Goal: Task Accomplishment & Management: Use online tool/utility

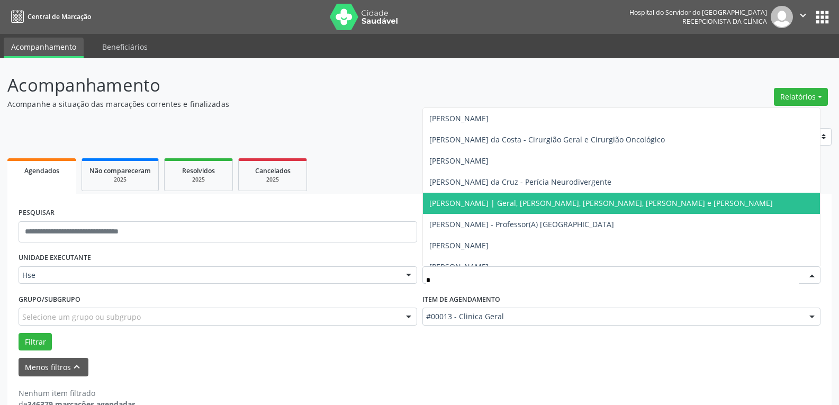
type input "**"
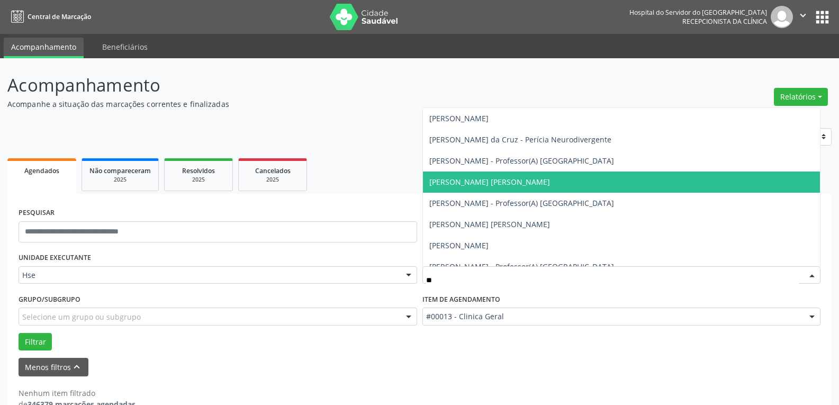
click at [482, 182] on span "[PERSON_NAME] [PERSON_NAME]" at bounding box center [489, 182] width 121 height 10
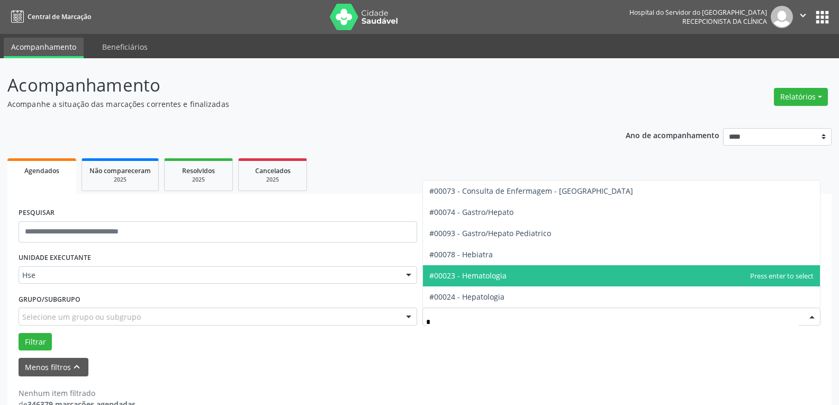
type input "**"
click at [502, 280] on span "#00023 - Hematologia" at bounding box center [467, 276] width 77 height 10
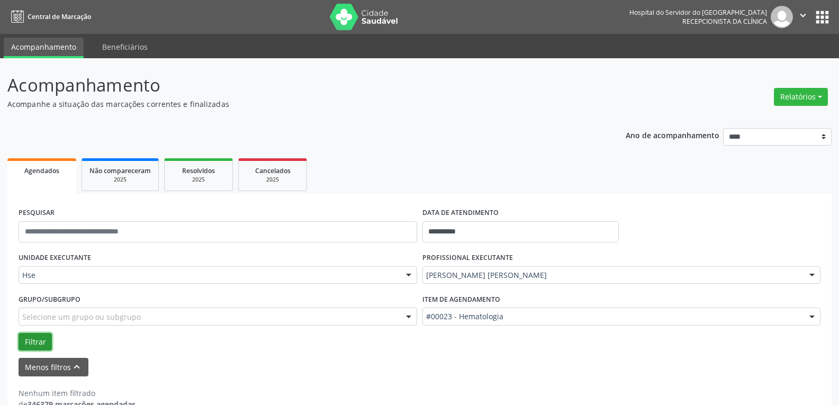
click at [38, 342] on button "Filtrar" at bounding box center [35, 342] width 33 height 18
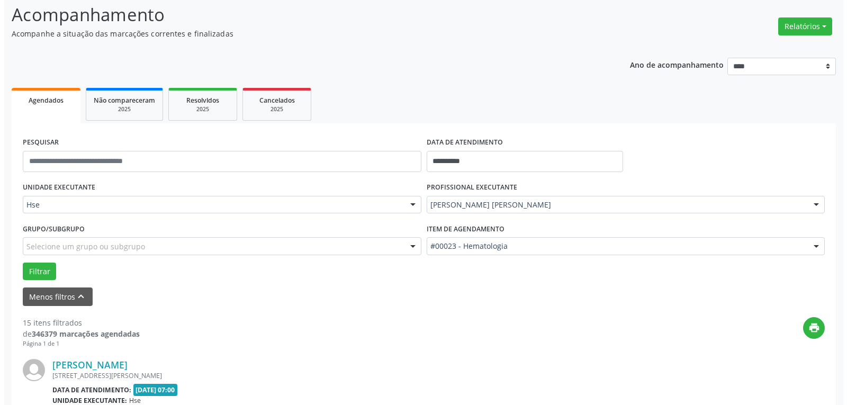
scroll to position [265, 0]
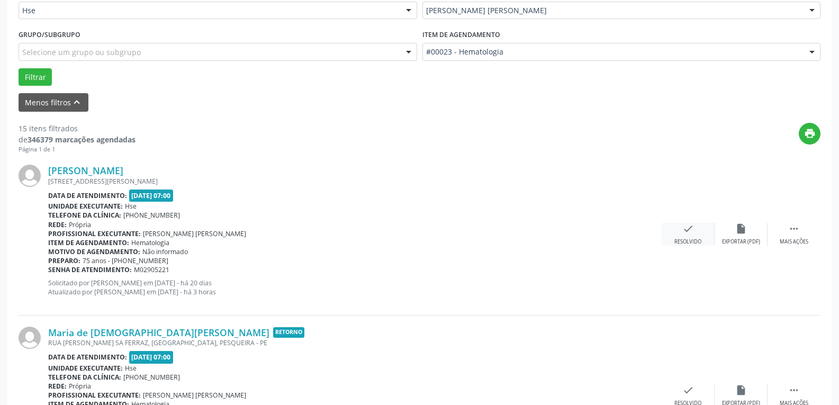
click at [694, 227] on div "check Resolvido" at bounding box center [688, 234] width 53 height 23
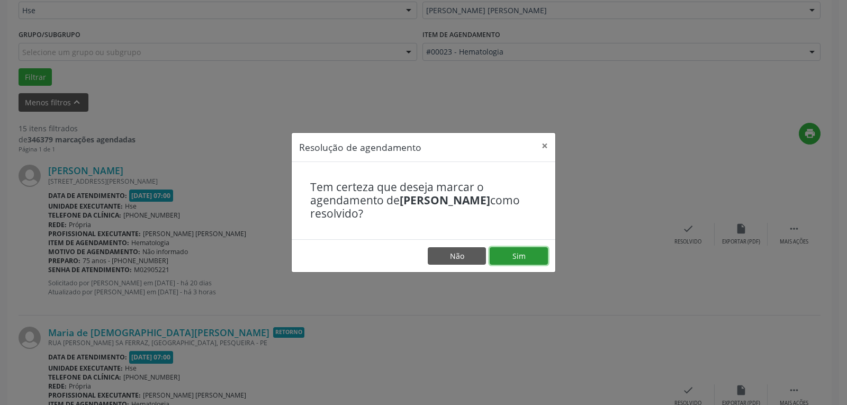
click at [540, 256] on button "Sim" at bounding box center [519, 256] width 58 height 18
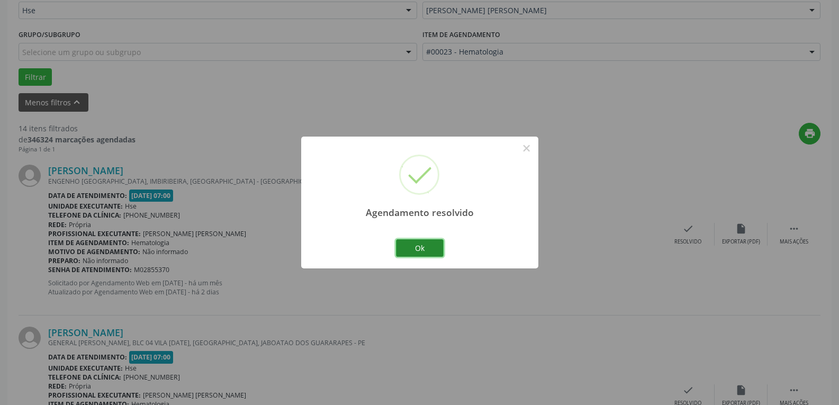
click at [422, 249] on button "Ok" at bounding box center [420, 248] width 48 height 18
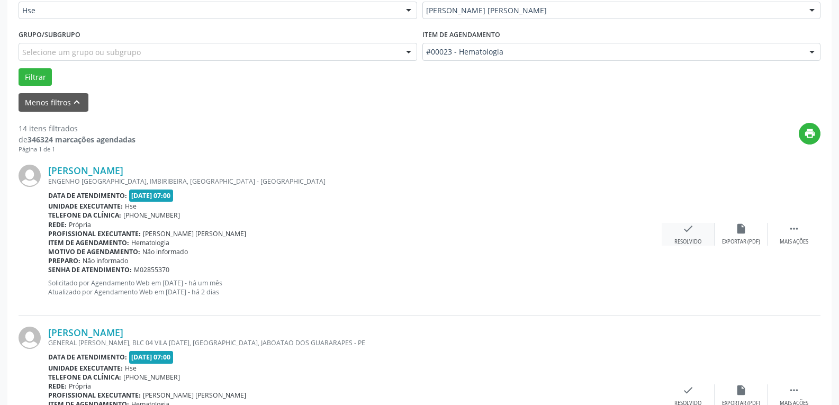
click at [695, 235] on div "check Resolvido" at bounding box center [688, 234] width 53 height 23
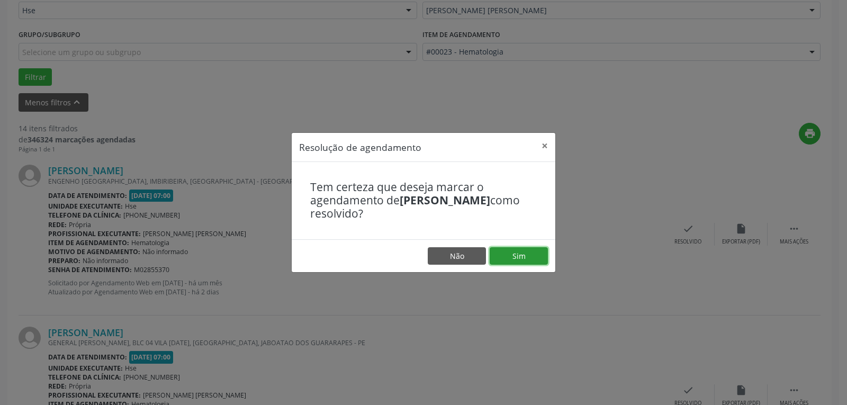
click at [520, 262] on button "Sim" at bounding box center [519, 256] width 58 height 18
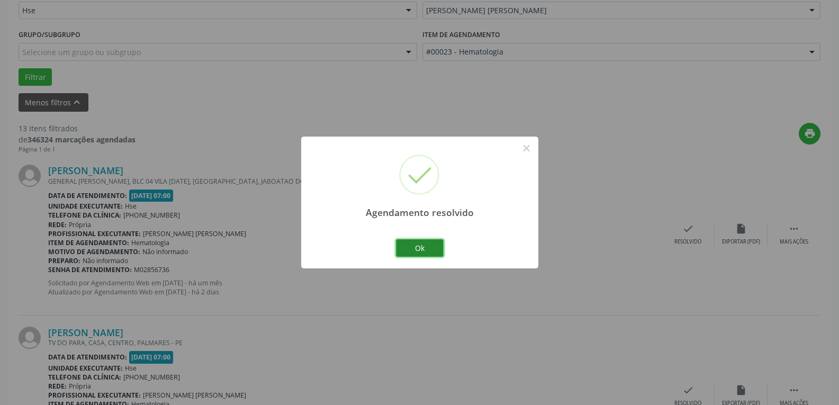
click at [421, 246] on button "Ok" at bounding box center [420, 248] width 48 height 18
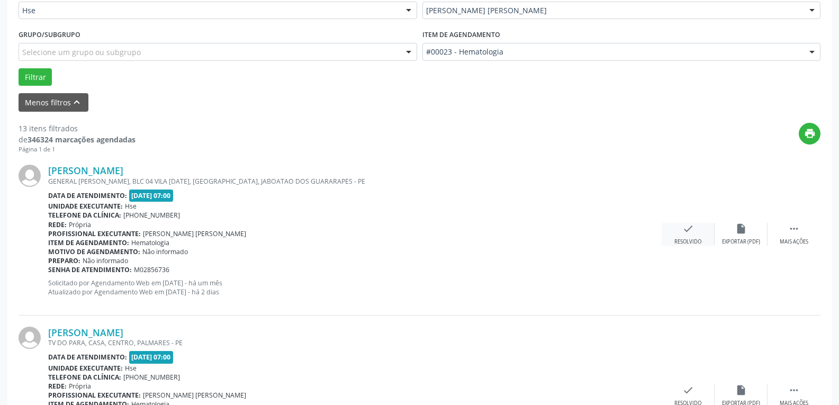
click at [708, 235] on div "check Resolvido" at bounding box center [688, 234] width 53 height 23
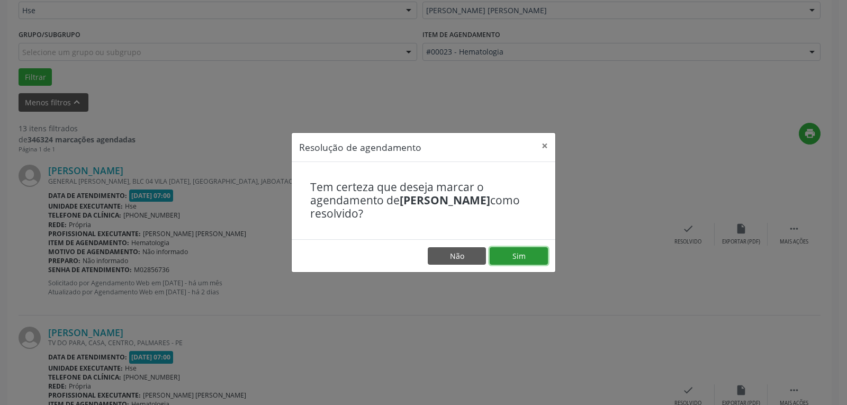
click at [508, 257] on button "Sim" at bounding box center [519, 256] width 58 height 18
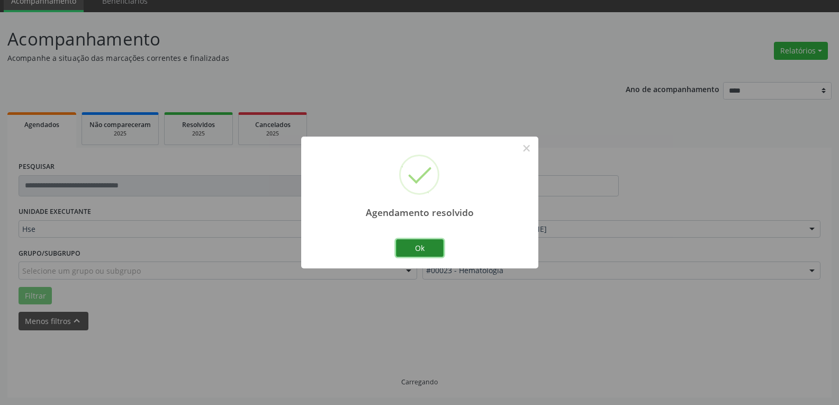
click at [418, 257] on button "Ok" at bounding box center [420, 248] width 48 height 18
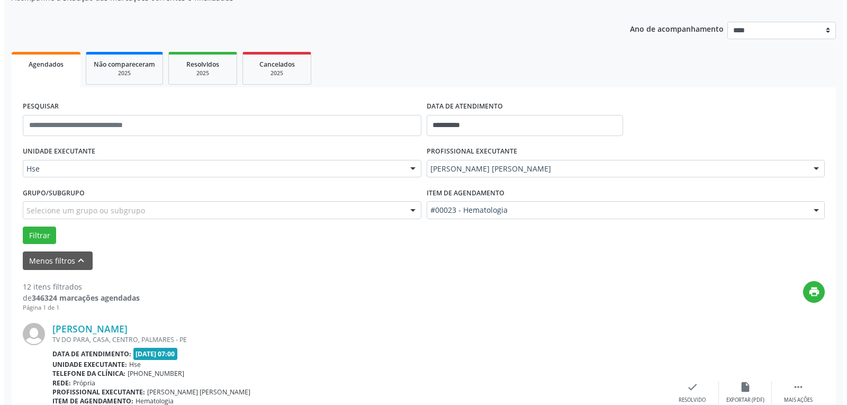
scroll to position [163, 0]
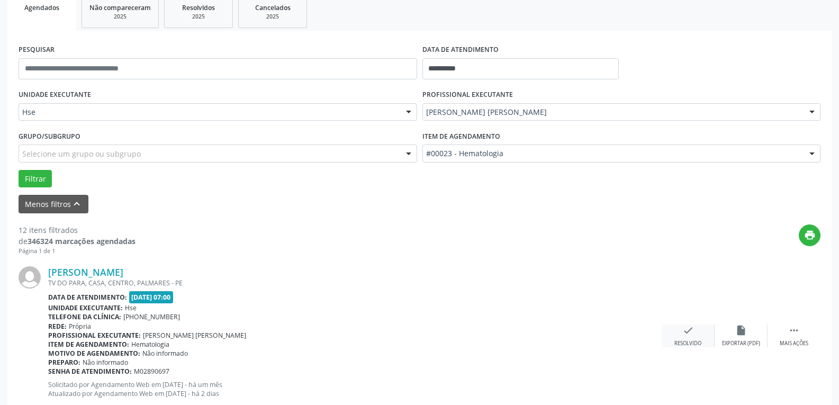
click at [695, 344] on div "Resolvido" at bounding box center [688, 343] width 27 height 7
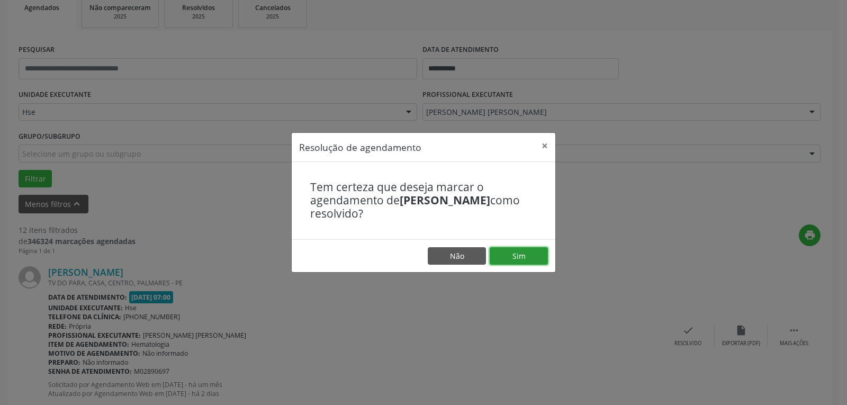
click at [519, 263] on button "Sim" at bounding box center [519, 256] width 58 height 18
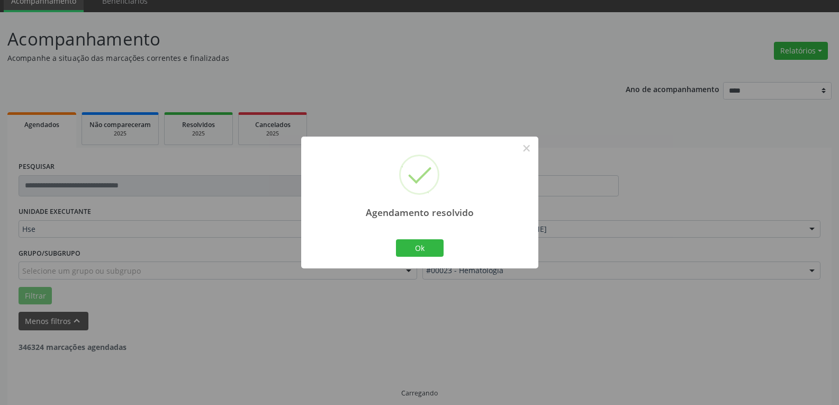
scroll to position [57, 0]
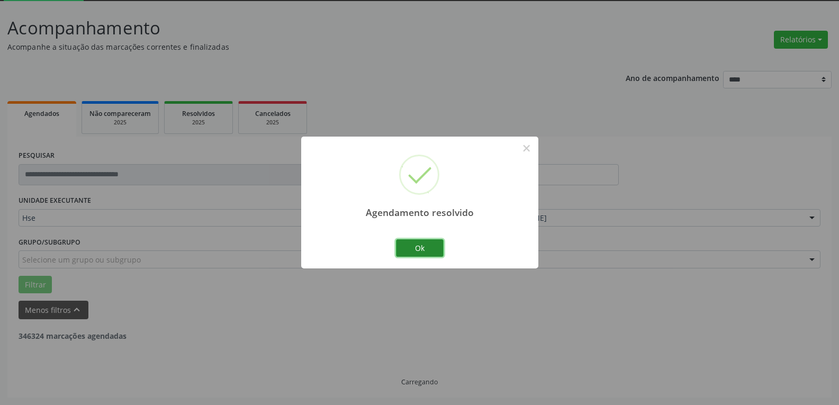
click at [425, 244] on button "Ok" at bounding box center [420, 248] width 48 height 18
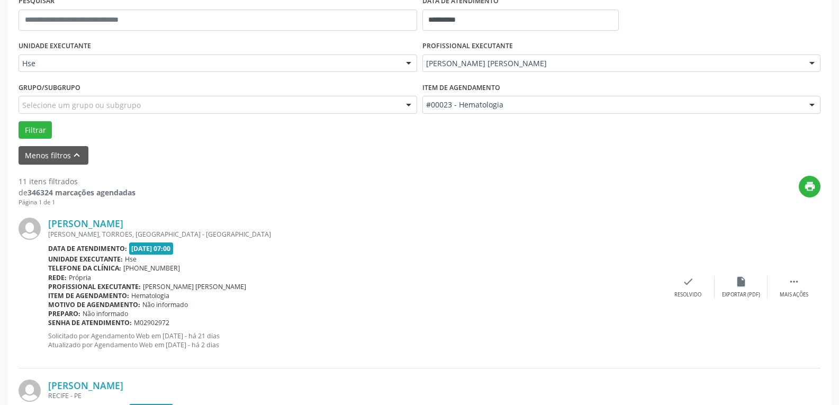
scroll to position [216, 0]
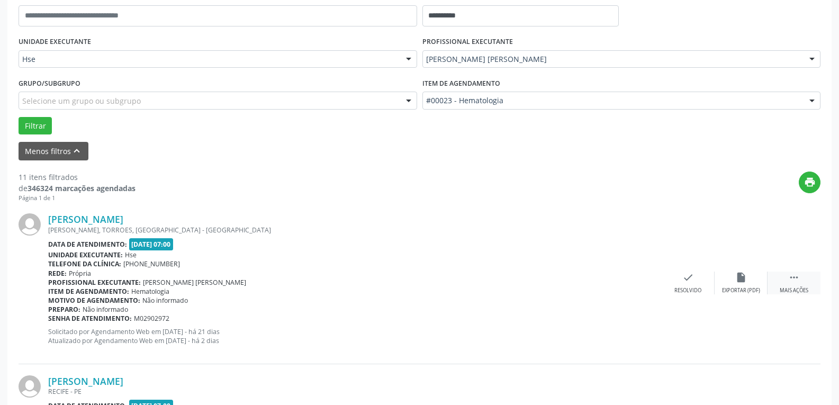
click at [799, 278] on icon "" at bounding box center [794, 278] width 12 height 12
click at [749, 277] on div "alarm_off Não compareceu" at bounding box center [741, 283] width 53 height 23
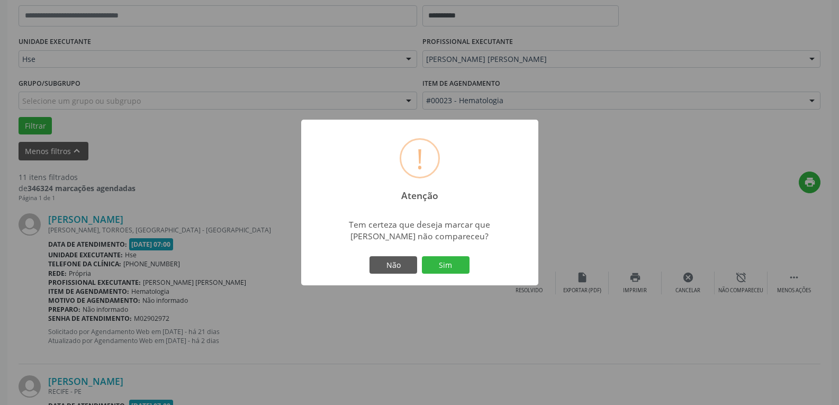
drag, startPoint x: 455, startPoint y: 267, endPoint x: 443, endPoint y: 267, distance: 12.2
click at [455, 267] on button "Sim" at bounding box center [446, 265] width 48 height 18
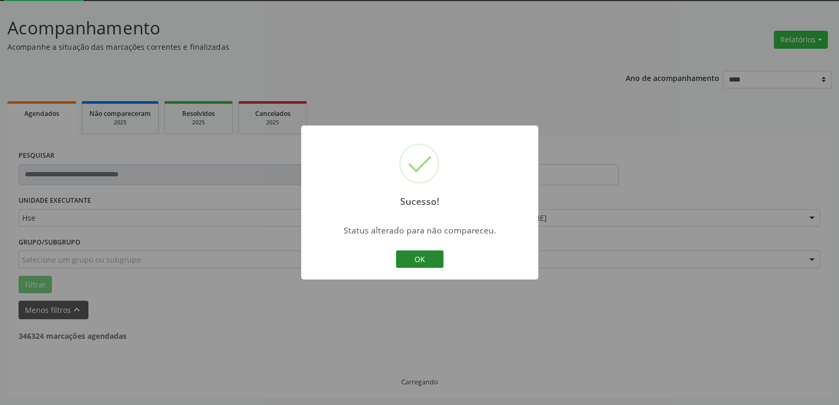
click at [424, 265] on button "OK" at bounding box center [420, 259] width 48 height 18
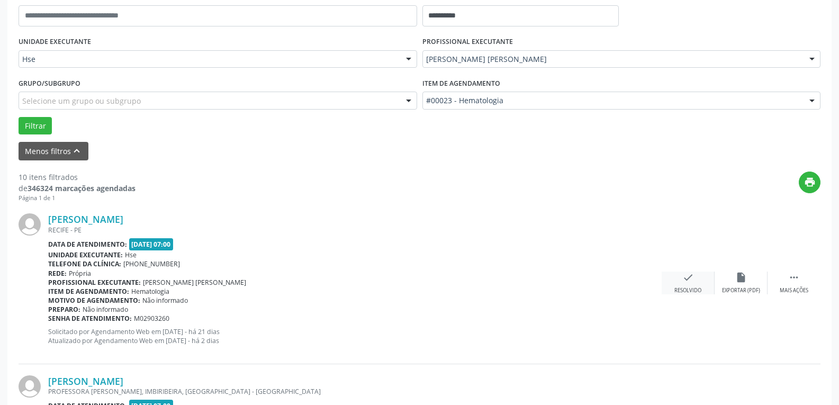
click at [693, 292] on div "Resolvido" at bounding box center [688, 290] width 27 height 7
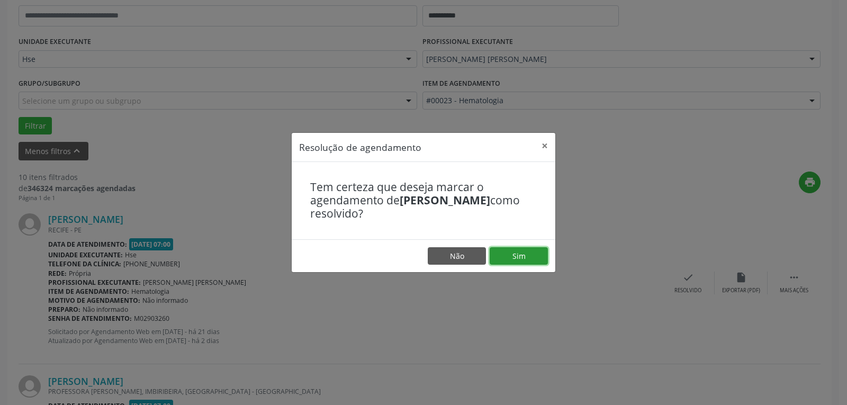
click at [532, 251] on button "Sim" at bounding box center [519, 256] width 58 height 18
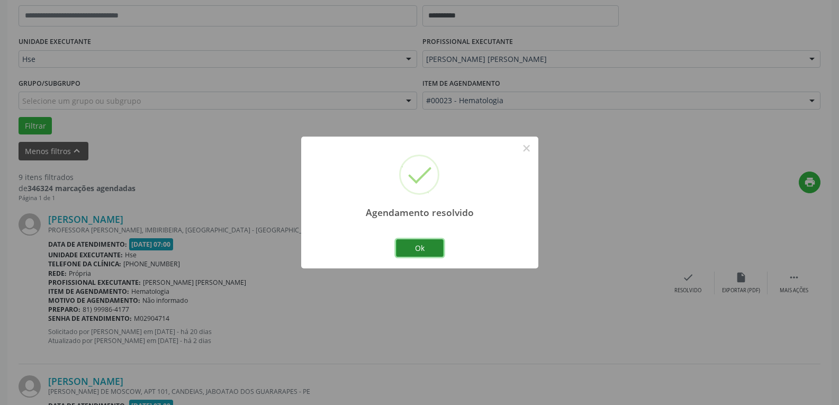
click at [437, 250] on button "Ok" at bounding box center [420, 248] width 48 height 18
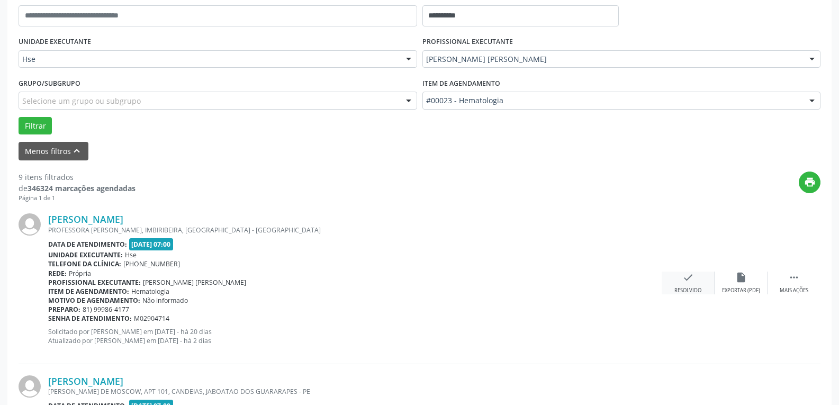
click at [698, 282] on div "check Resolvido" at bounding box center [688, 283] width 53 height 23
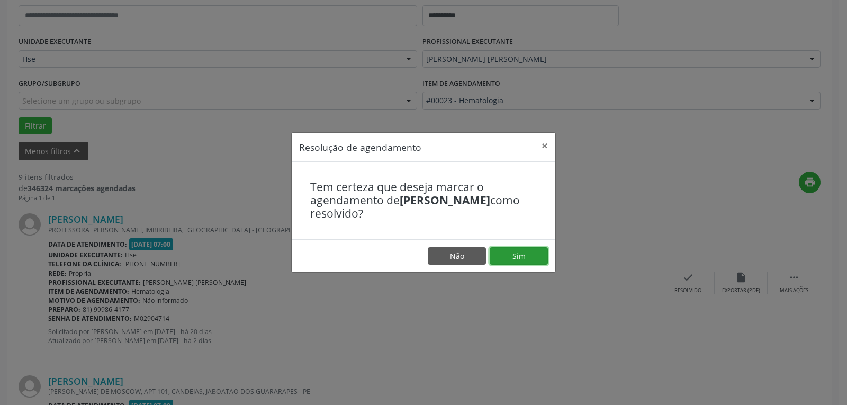
click at [519, 257] on button "Sim" at bounding box center [519, 256] width 58 height 18
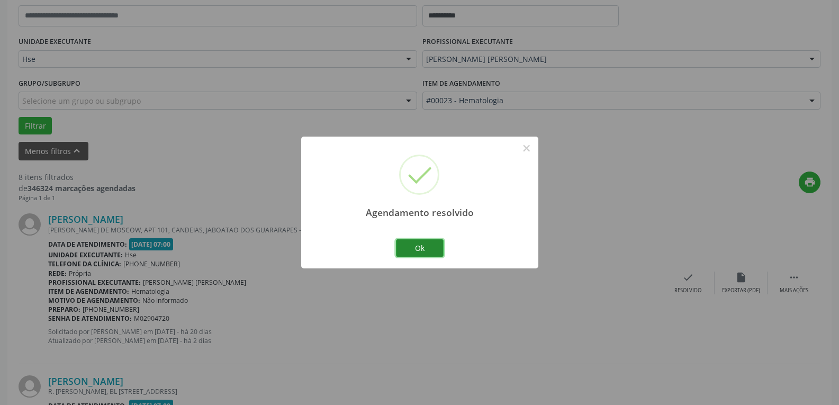
click at [412, 255] on button "Ok" at bounding box center [420, 248] width 48 height 18
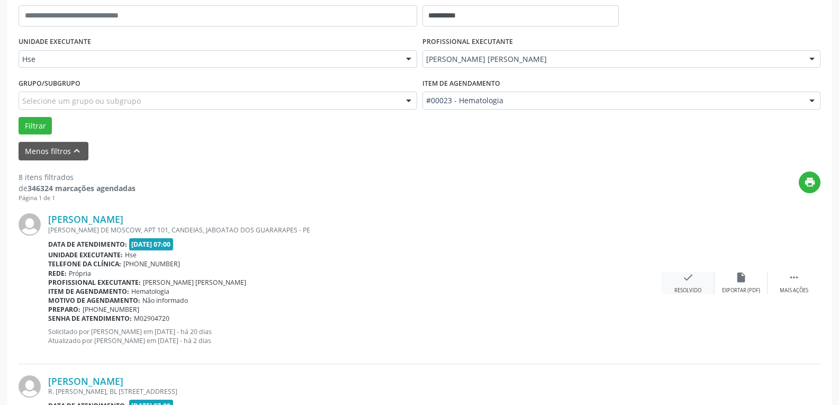
click at [700, 286] on div "check Resolvido" at bounding box center [688, 283] width 53 height 23
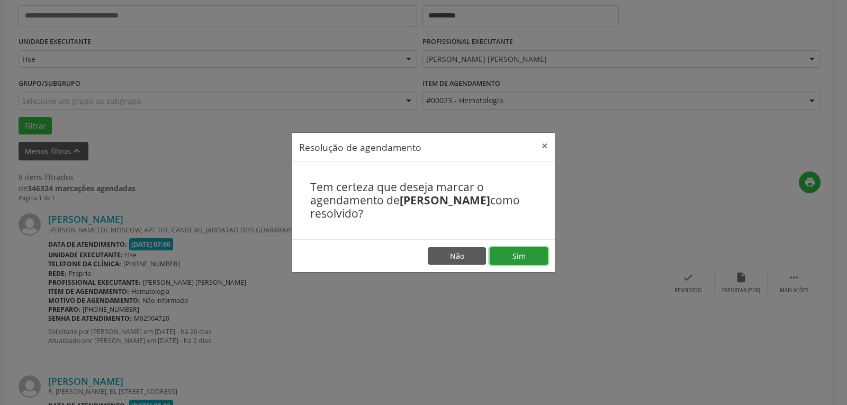
click at [515, 251] on button "Sim" at bounding box center [519, 256] width 58 height 18
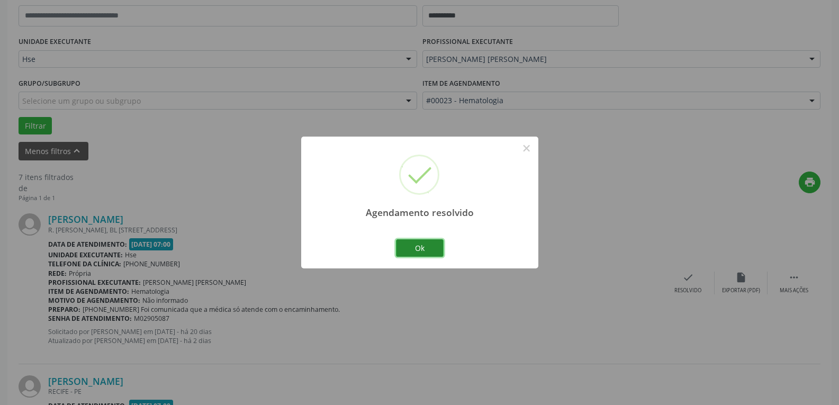
click at [425, 246] on button "Ok" at bounding box center [420, 248] width 48 height 18
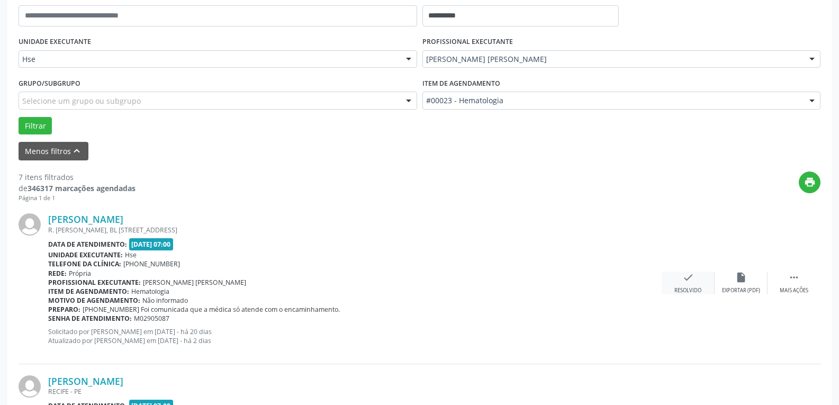
click at [687, 274] on icon "check" at bounding box center [688, 278] width 12 height 12
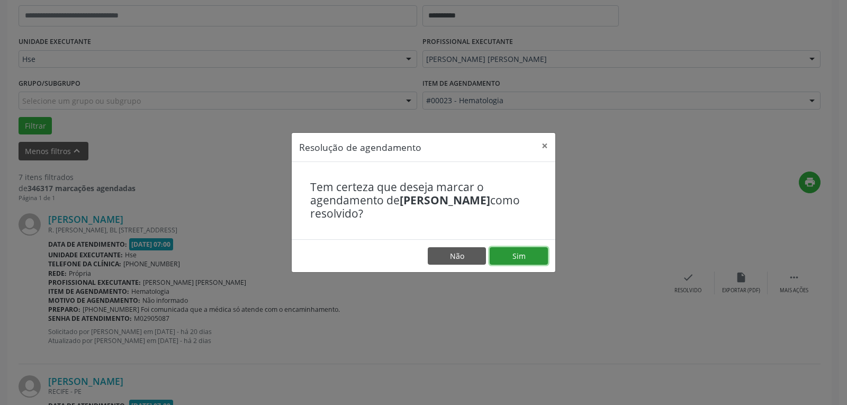
click at [530, 252] on button "Sim" at bounding box center [519, 256] width 58 height 18
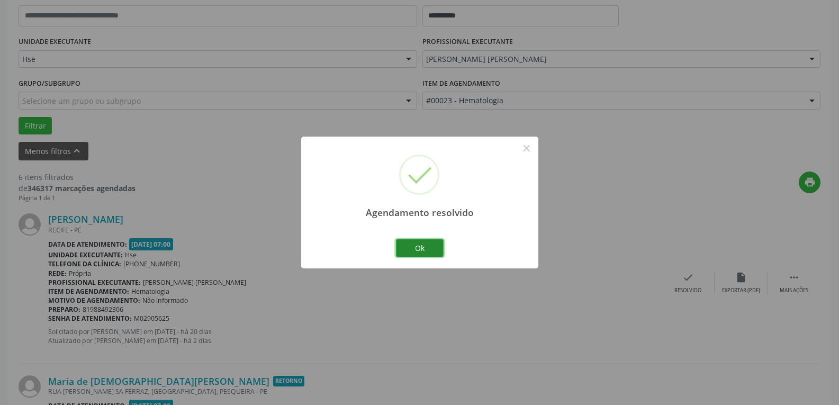
click at [433, 246] on button "Ok" at bounding box center [420, 248] width 48 height 18
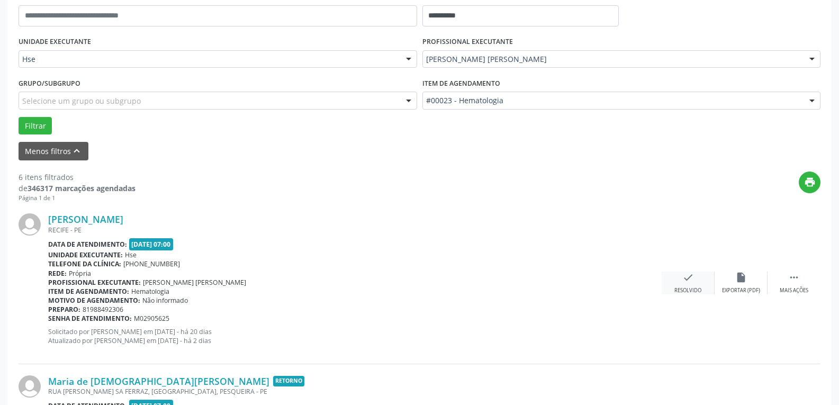
click at [685, 278] on icon "check" at bounding box center [688, 278] width 12 height 12
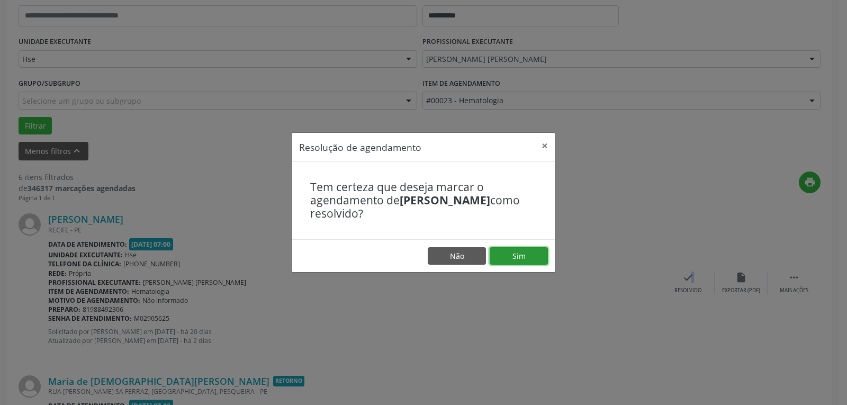
click at [538, 256] on button "Sim" at bounding box center [519, 256] width 58 height 18
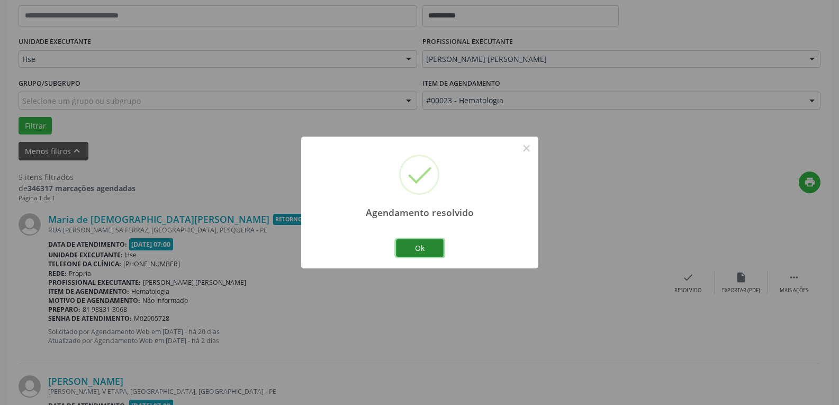
click at [424, 243] on button "Ok" at bounding box center [420, 248] width 48 height 18
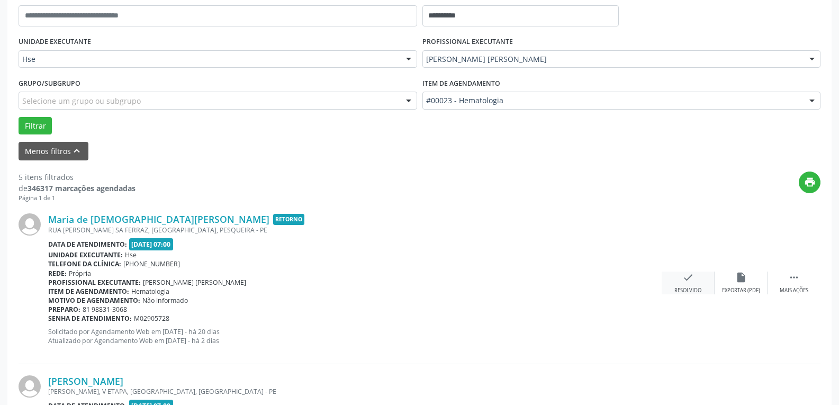
click at [697, 277] on div "check Resolvido" at bounding box center [688, 283] width 53 height 23
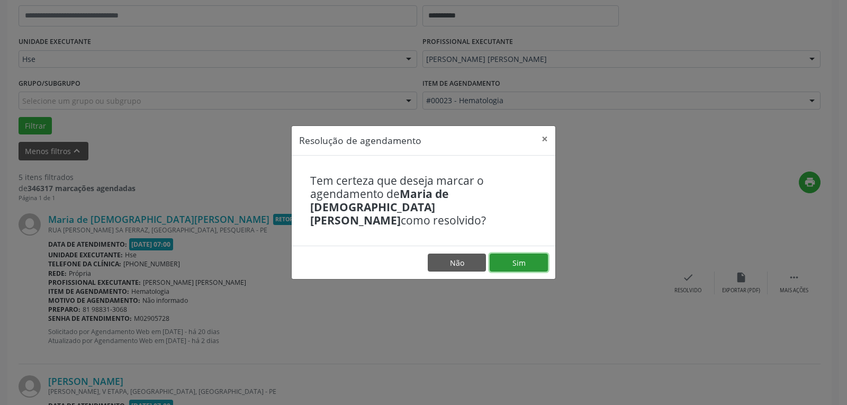
click at [518, 254] on button "Sim" at bounding box center [519, 263] width 58 height 18
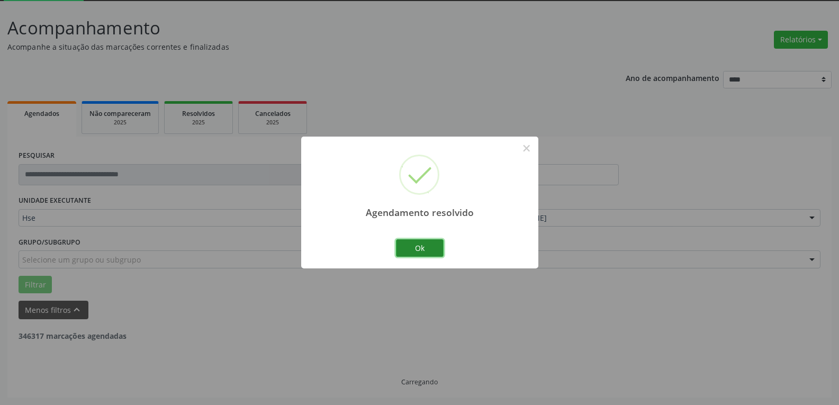
click at [424, 253] on button "Ok" at bounding box center [420, 248] width 48 height 18
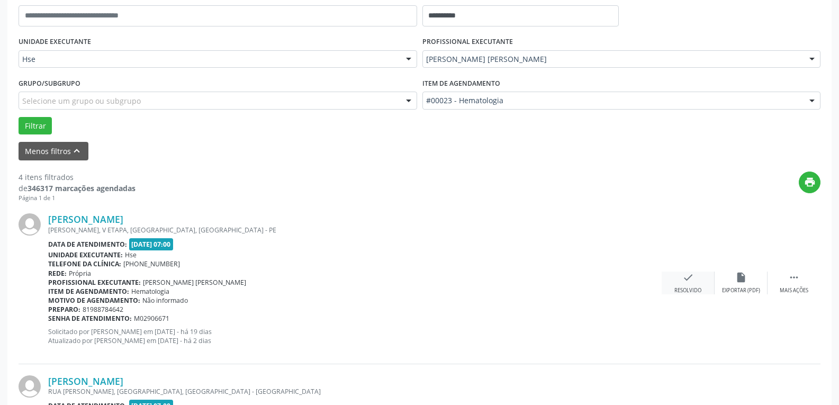
click at [687, 283] on icon "check" at bounding box center [688, 278] width 12 height 12
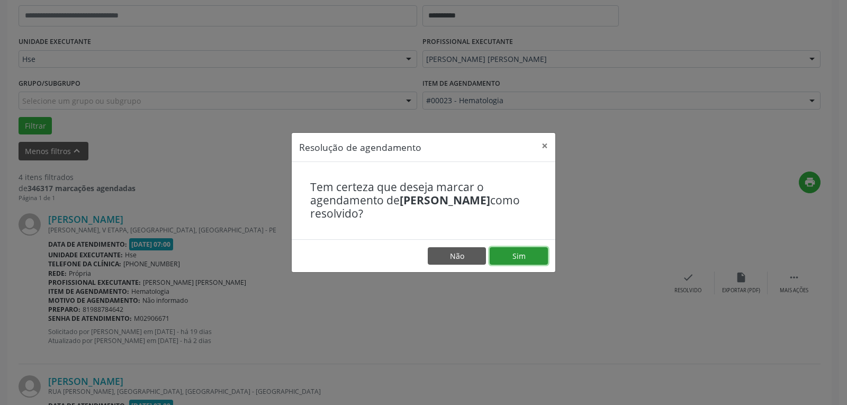
click at [547, 253] on button "Sim" at bounding box center [519, 256] width 58 height 18
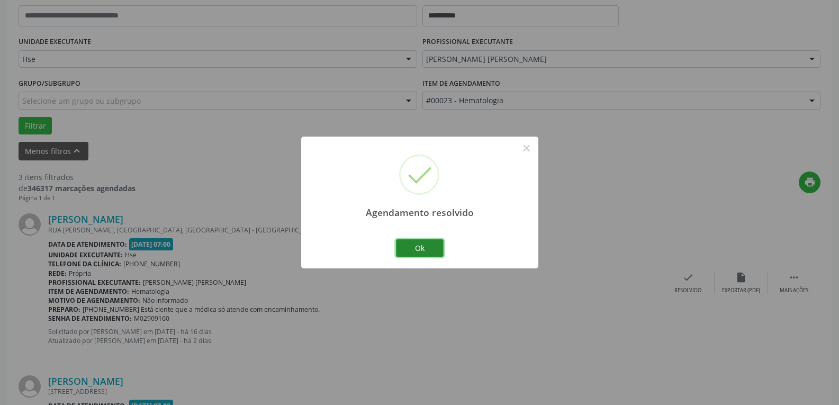
click at [424, 249] on button "Ok" at bounding box center [420, 248] width 48 height 18
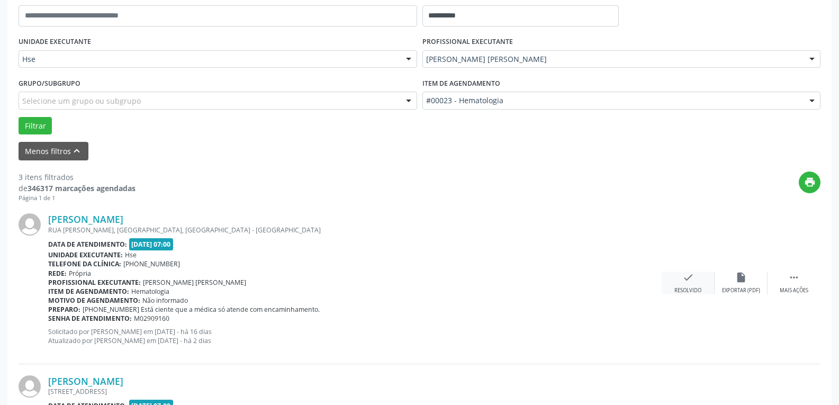
click at [699, 282] on div "check Resolvido" at bounding box center [688, 283] width 53 height 23
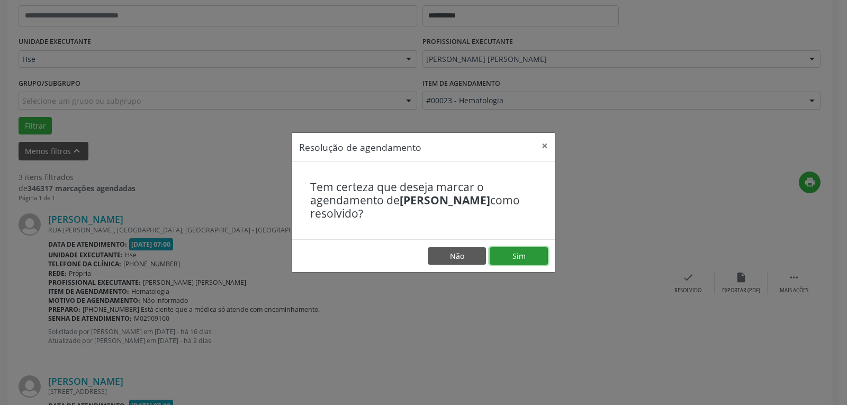
click at [543, 249] on button "Sim" at bounding box center [519, 256] width 58 height 18
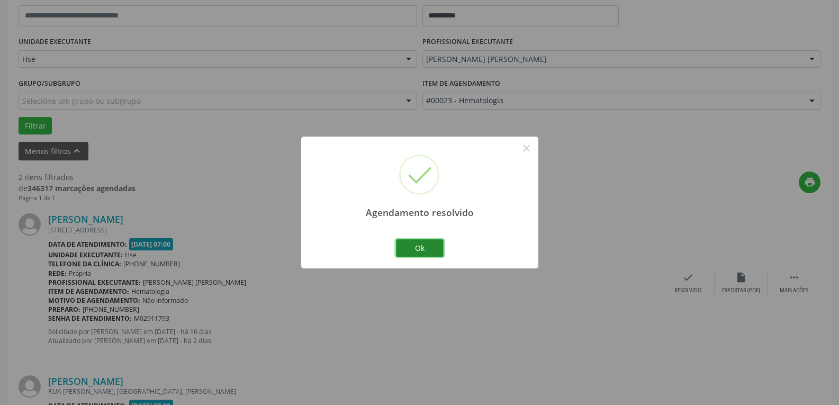
click at [410, 248] on button "Ok" at bounding box center [420, 248] width 48 height 18
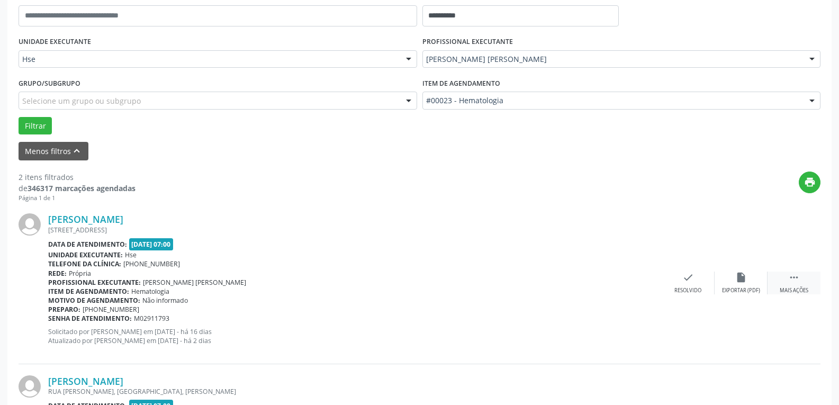
drag, startPoint x: 797, startPoint y: 289, endPoint x: 727, endPoint y: 266, distance: 73.0
click at [797, 289] on div "Mais ações" at bounding box center [794, 290] width 29 height 7
click at [744, 278] on icon "alarm_off" at bounding box center [741, 278] width 12 height 12
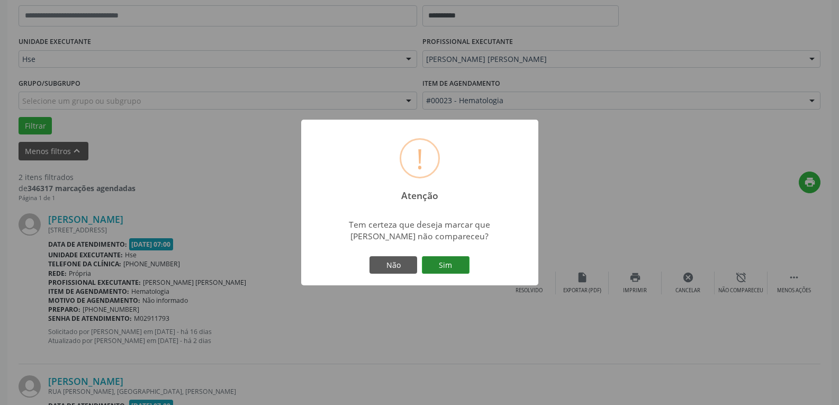
click at [463, 268] on button "Sim" at bounding box center [446, 265] width 48 height 18
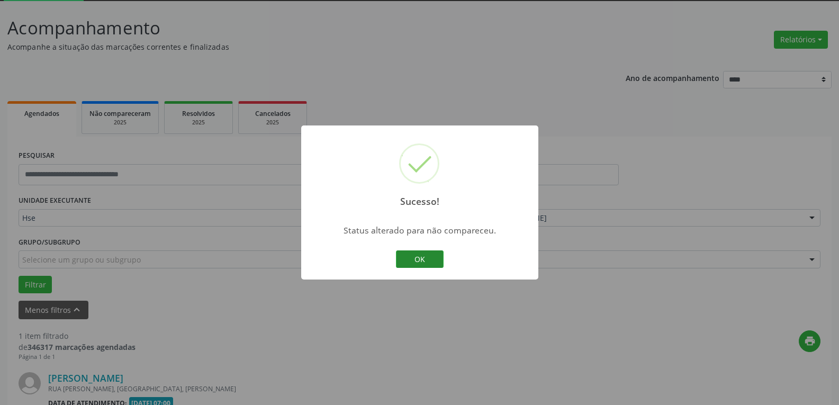
scroll to position [193, 0]
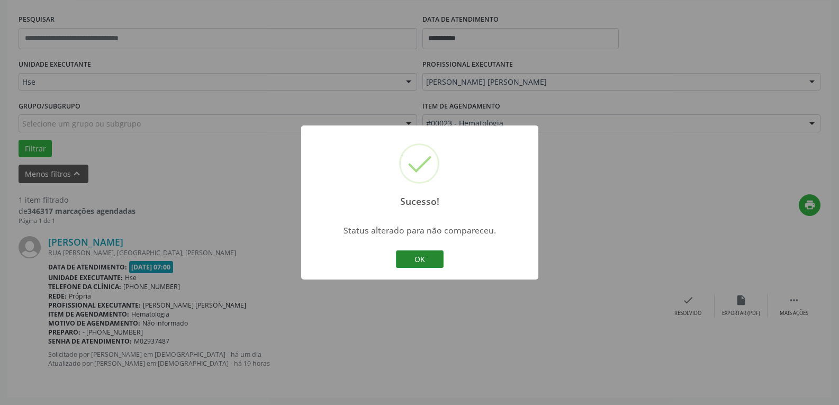
click at [419, 264] on button "OK" at bounding box center [420, 259] width 48 height 18
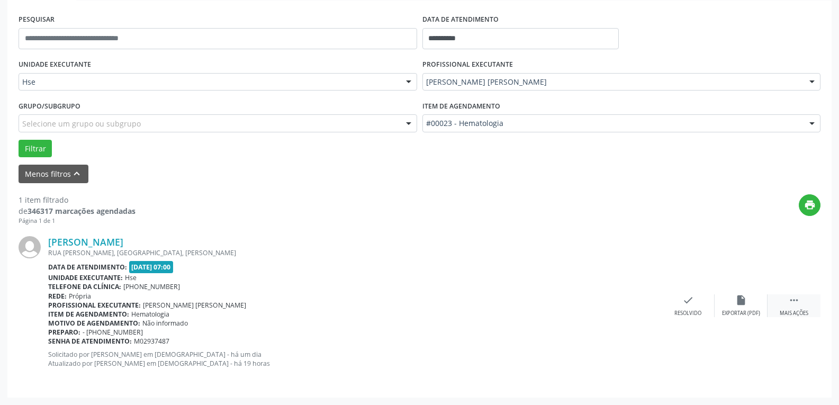
click at [798, 309] on div " Mais ações" at bounding box center [794, 305] width 53 height 23
click at [754, 301] on div "alarm_off Não compareceu" at bounding box center [741, 305] width 53 height 23
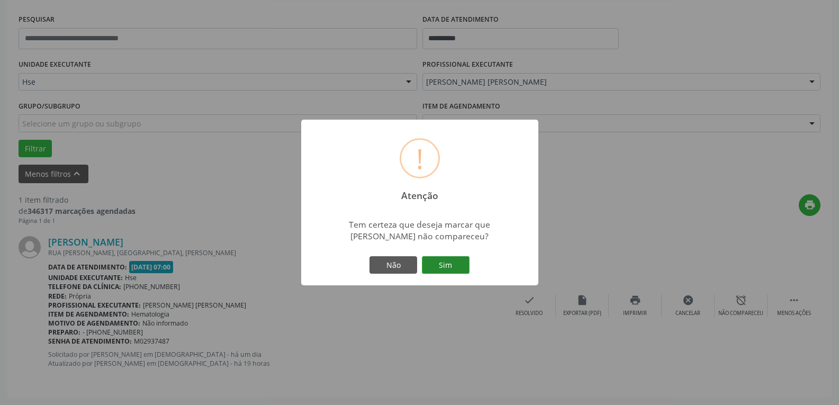
click at [457, 269] on button "Sim" at bounding box center [446, 265] width 48 height 18
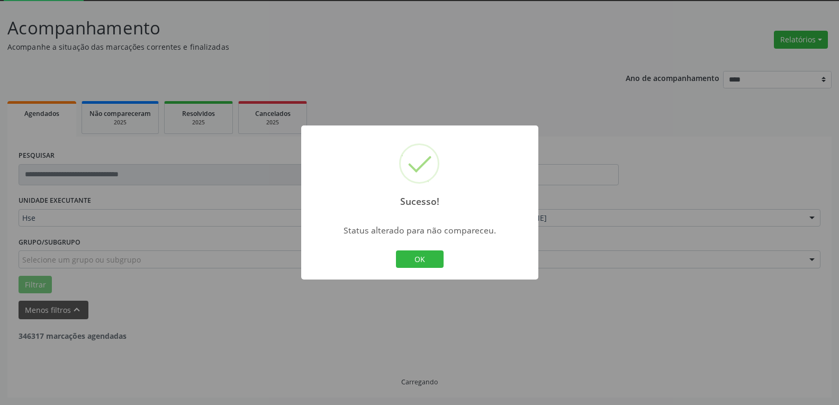
scroll to position [23, 0]
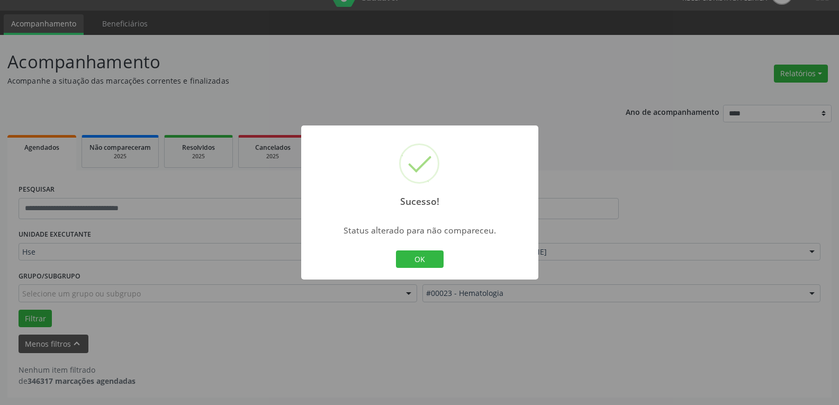
click at [434, 269] on div "OK Cancel" at bounding box center [419, 259] width 52 height 22
click at [433, 260] on button "OK" at bounding box center [420, 259] width 48 height 18
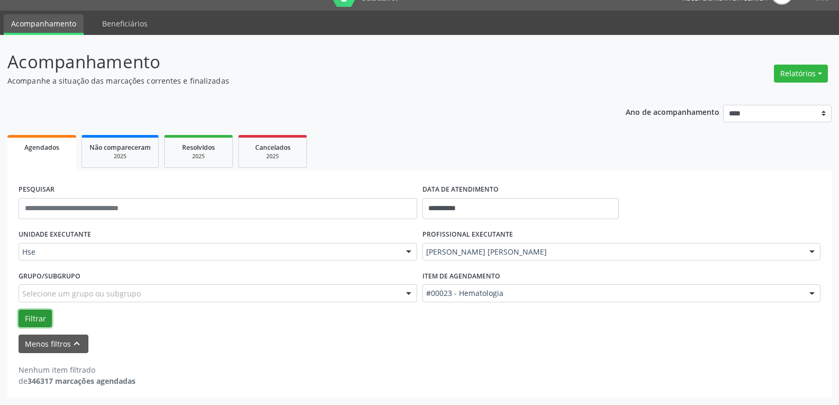
click at [50, 316] on button "Filtrar" at bounding box center [35, 319] width 33 height 18
click at [38, 323] on button "Filtrar" at bounding box center [35, 319] width 33 height 18
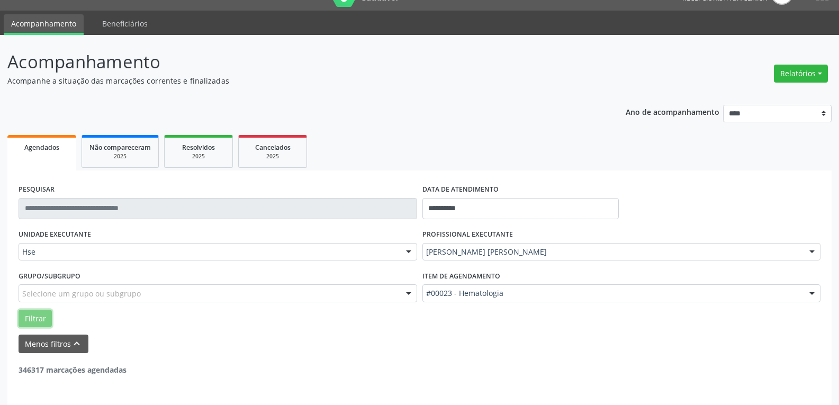
click at [38, 323] on button "Filtrar" at bounding box center [35, 319] width 33 height 18
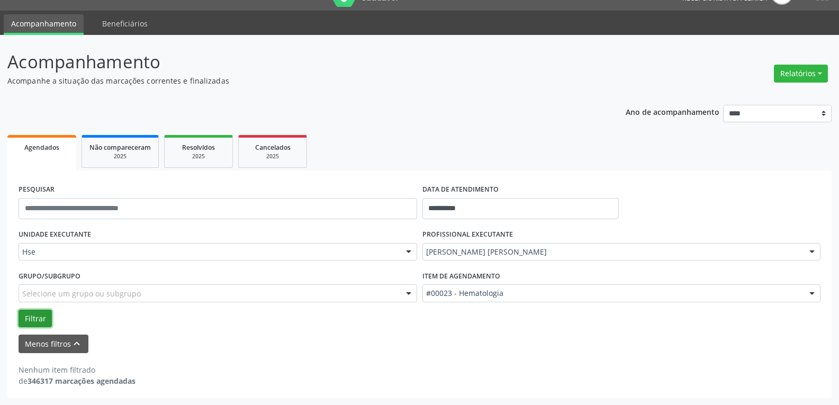
click at [38, 323] on button "Filtrar" at bounding box center [35, 319] width 33 height 18
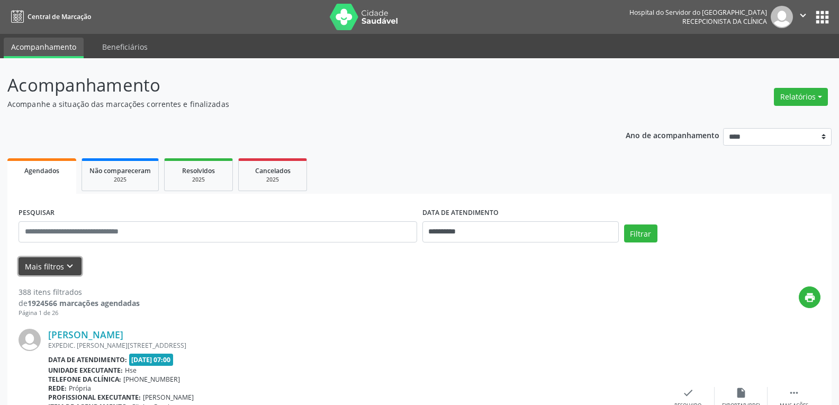
click at [26, 268] on button "Mais filtros keyboard_arrow_down" at bounding box center [50, 266] width 63 height 19
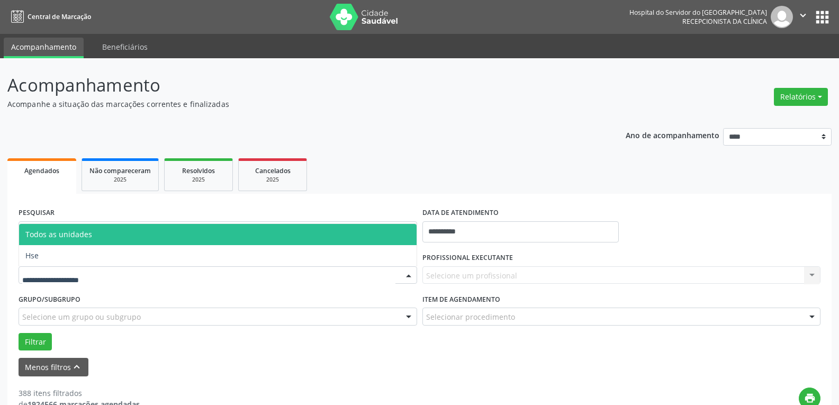
click at [42, 242] on span "Todos as unidades" at bounding box center [218, 234] width 398 height 21
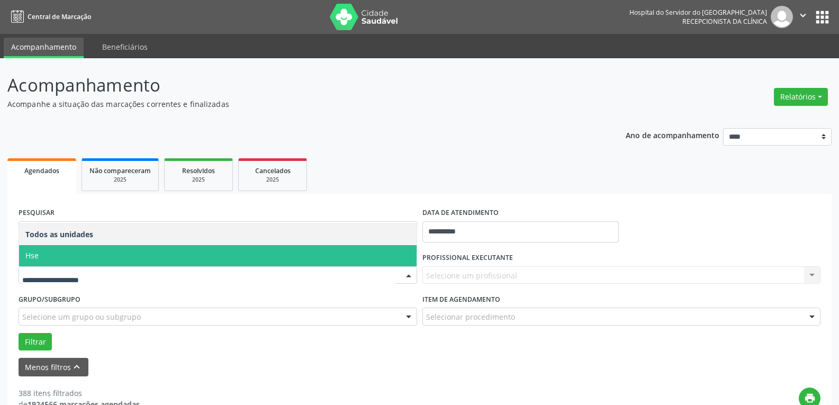
click at [51, 260] on span "Hse" at bounding box center [218, 255] width 398 height 21
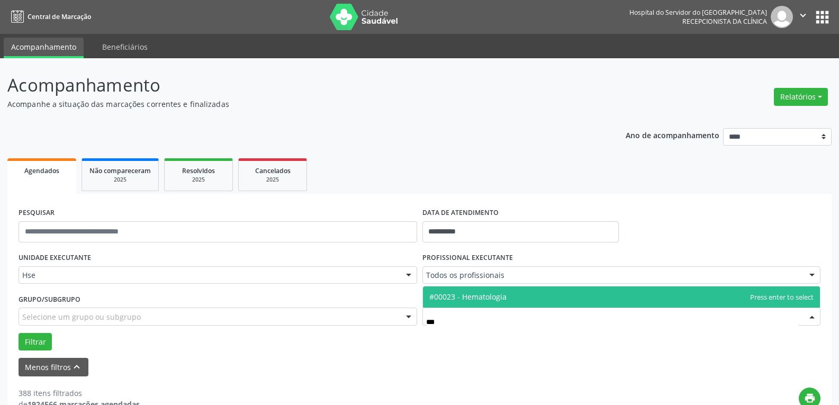
type input "****"
click at [439, 296] on span "#00023 - Hematologia" at bounding box center [467, 297] width 77 height 10
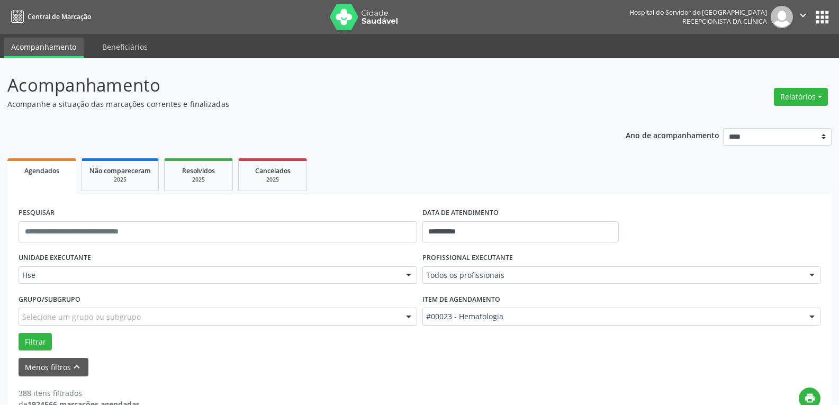
click at [424, 276] on div "Todos os profissionais" at bounding box center [622, 275] width 399 height 18
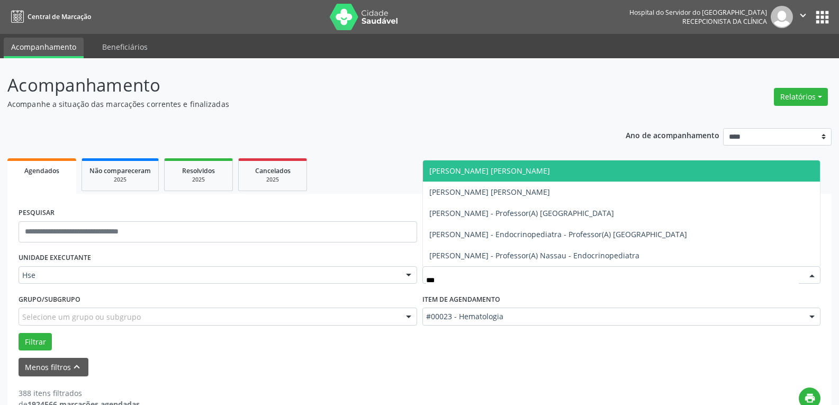
type input "****"
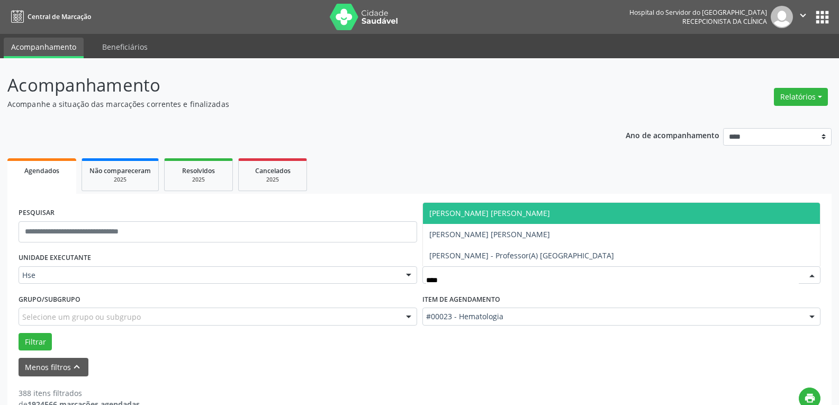
click at [484, 203] on span "[PERSON_NAME] [PERSON_NAME]" at bounding box center [622, 213] width 398 height 21
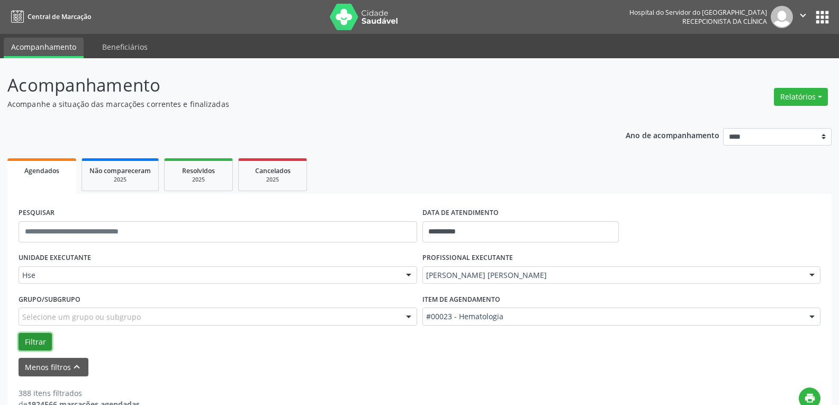
click at [40, 349] on button "Filtrar" at bounding box center [35, 342] width 33 height 18
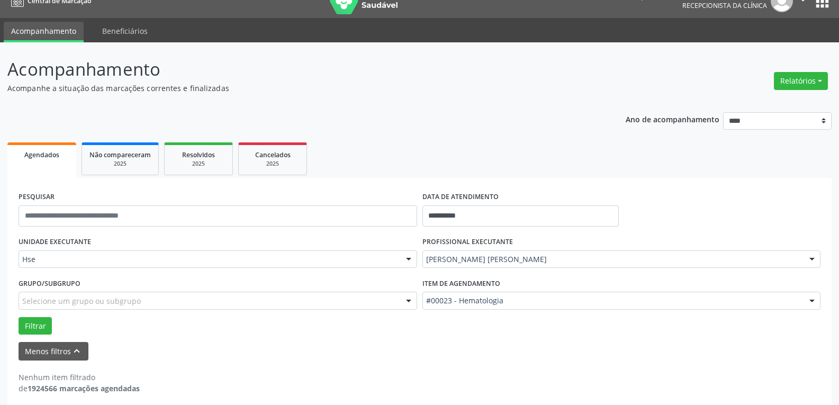
scroll to position [23, 0]
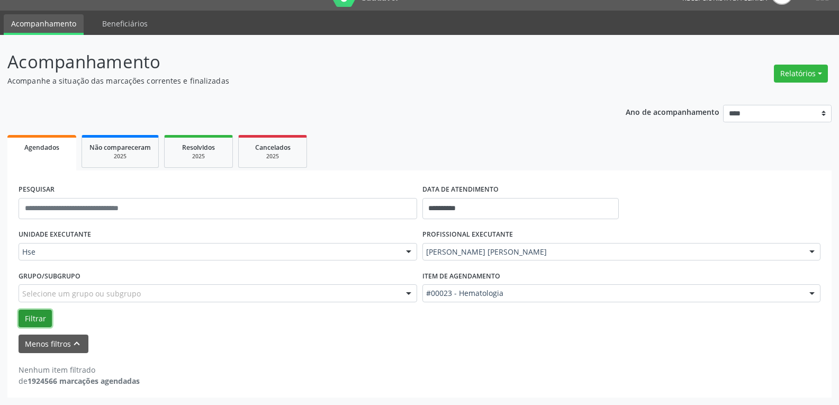
click at [37, 323] on button "Filtrar" at bounding box center [35, 319] width 33 height 18
click at [36, 323] on button "Filtrar" at bounding box center [35, 319] width 33 height 18
click at [36, 324] on button "Filtrar" at bounding box center [35, 319] width 33 height 18
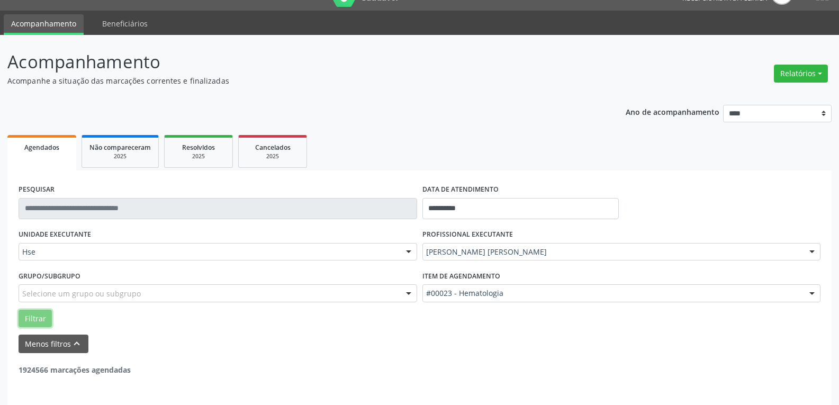
click at [36, 325] on button "Filtrar" at bounding box center [35, 319] width 33 height 18
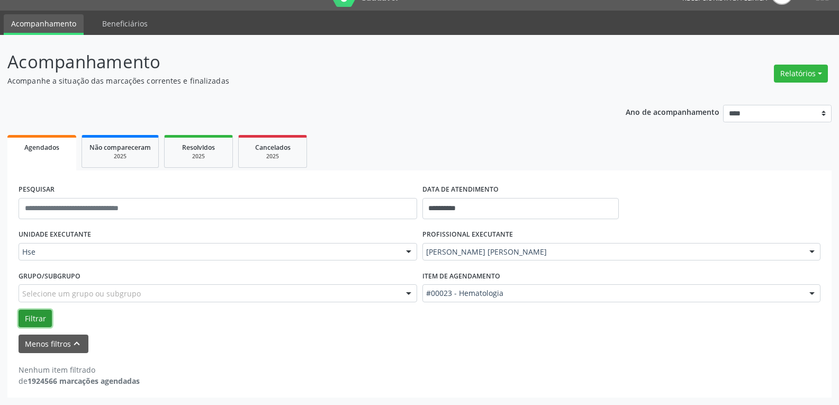
click at [36, 325] on button "Filtrar" at bounding box center [35, 319] width 33 height 18
